Goal: Task Accomplishment & Management: Use online tool/utility

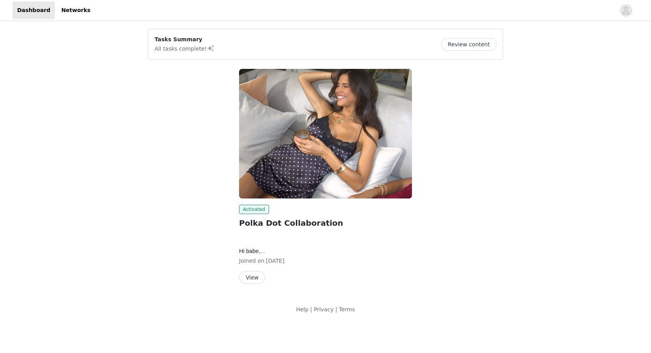
click at [251, 280] on button "View" at bounding box center [252, 277] width 26 height 12
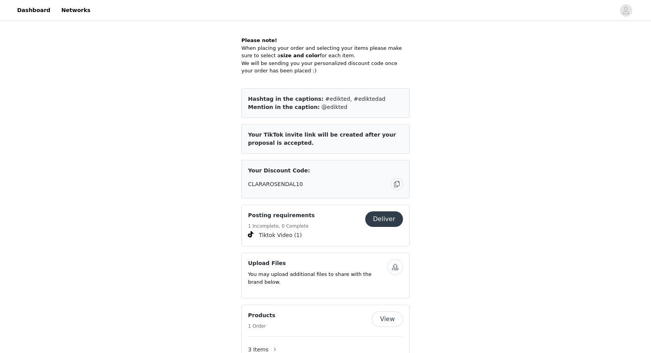
scroll to position [498, 0]
click at [393, 258] on button "button" at bounding box center [395, 266] width 16 height 16
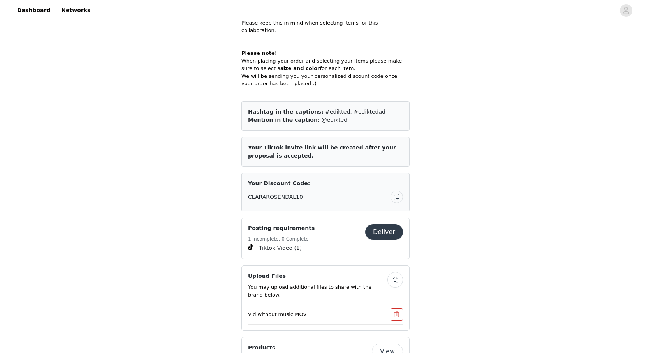
scroll to position [483, 0]
click at [395, 225] on button "Deliver" at bounding box center [384, 233] width 38 height 16
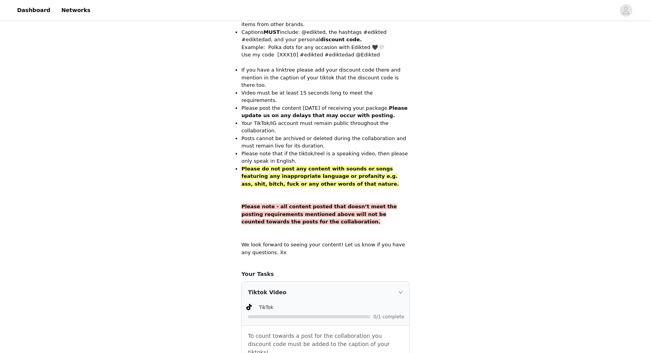
scroll to position [438, 0]
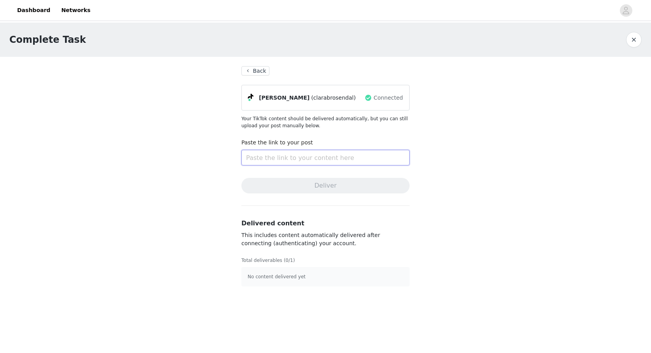
click at [359, 157] on input "text" at bounding box center [325, 158] width 168 height 16
paste input "https://www.tiktok.com/@clarabrosendal/video/7544817121042189590?is_from_webapp…"
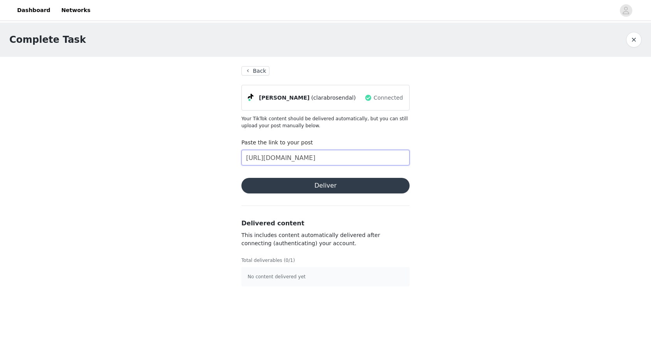
type input "https://www.tiktok.com/@clarabrosendal/video/7544817121042189590?is_from_webapp…"
click at [342, 190] on button "Deliver" at bounding box center [325, 186] width 168 height 16
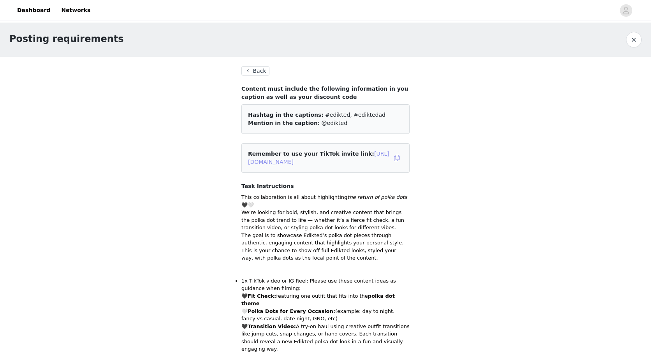
click at [341, 164] on link "https://www.tiktok.com/t/ZSHGFWm32keEM-h0YGA/" at bounding box center [318, 158] width 141 height 14
